Goal: Transaction & Acquisition: Purchase product/service

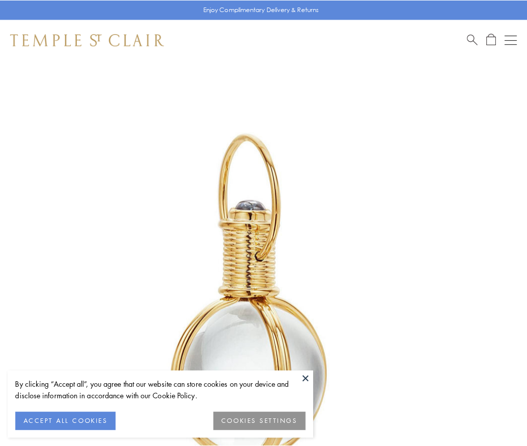
scroll to position [262, 0]
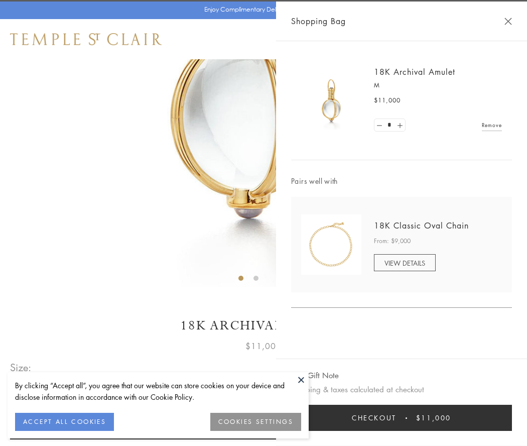
click at [402, 418] on button "Checkout $11,000" at bounding box center [401, 418] width 221 height 26
